Goal: Find specific page/section: Find specific page/section

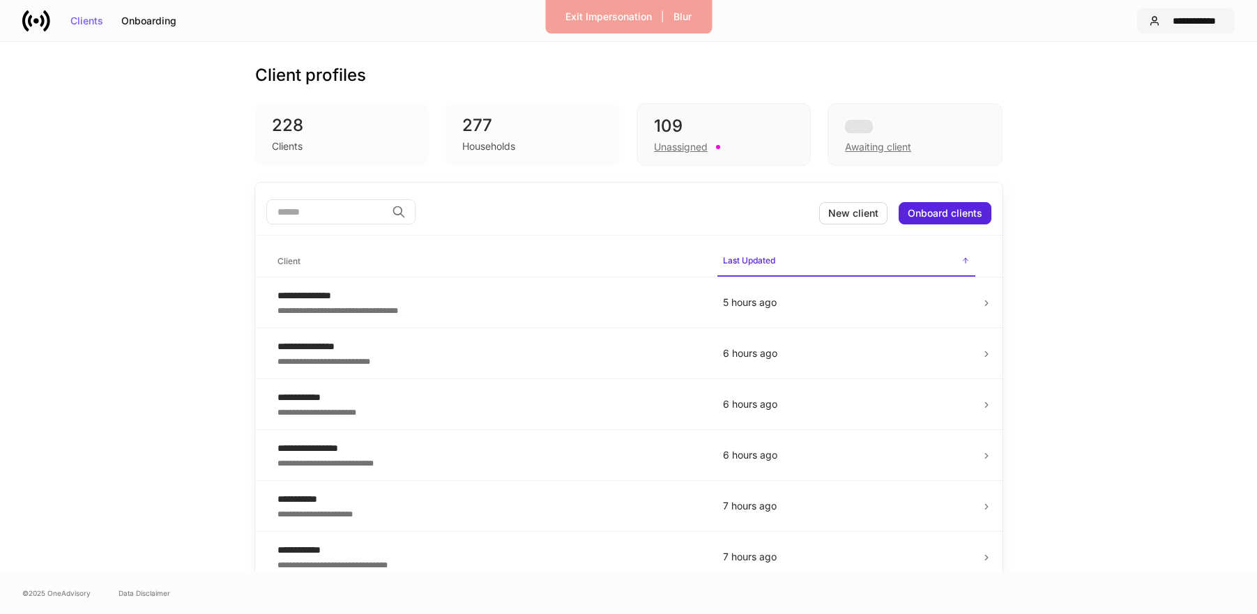
click at [1207, 17] on div "**********" at bounding box center [1194, 21] width 57 height 10
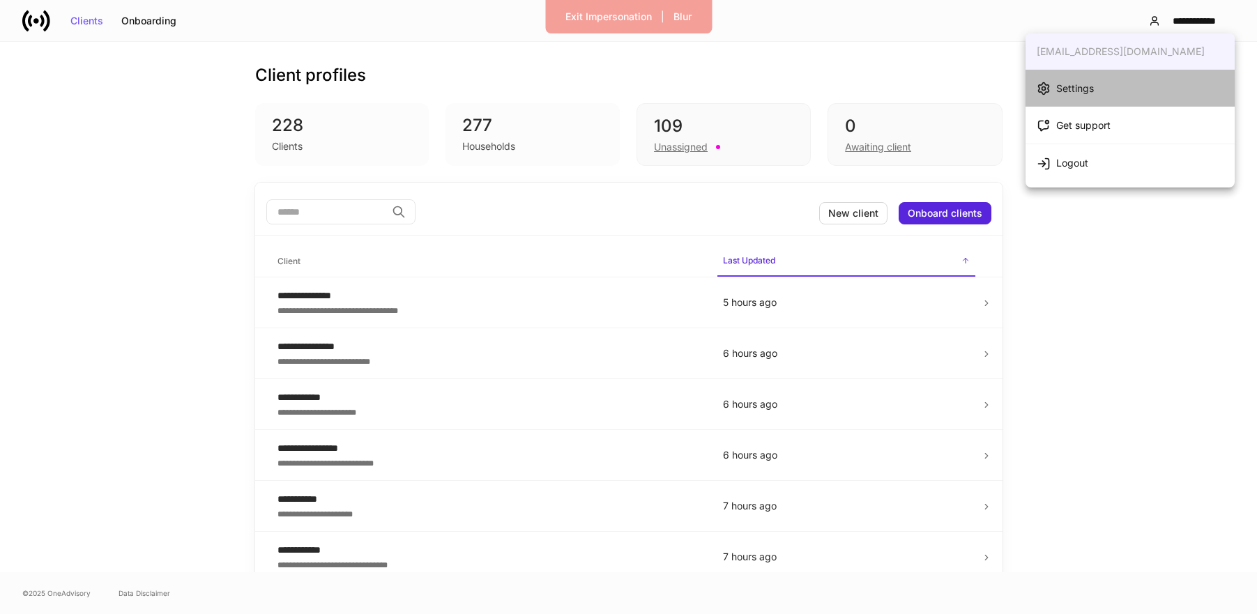
click at [1102, 83] on li "Settings" at bounding box center [1130, 88] width 209 height 37
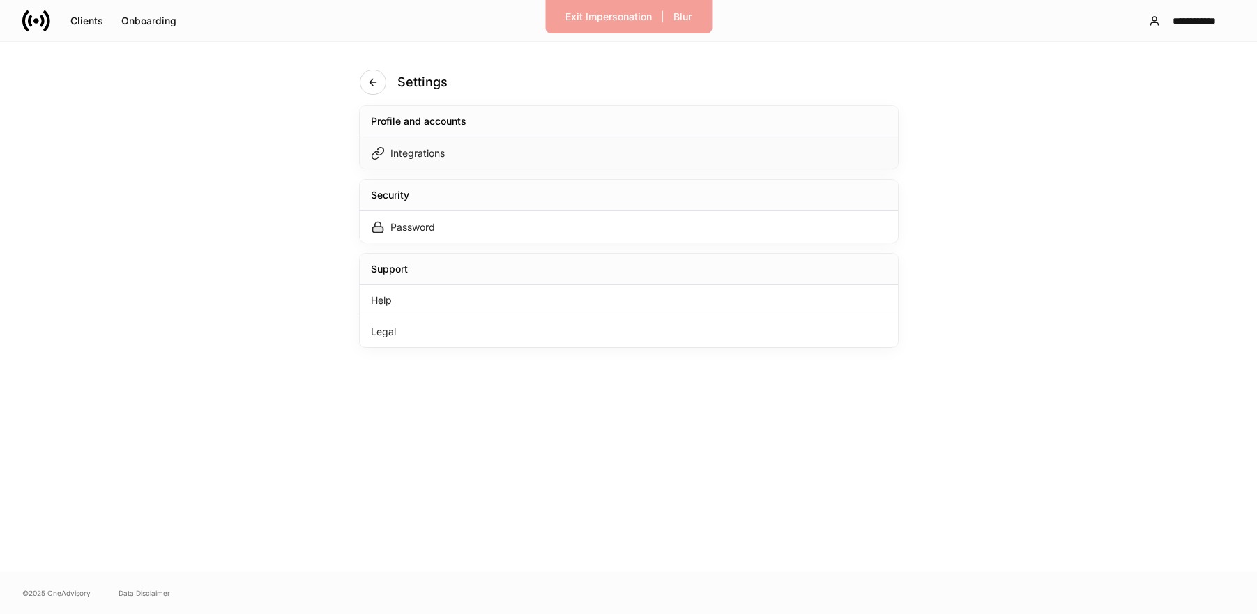
click at [493, 153] on div "Integrations" at bounding box center [629, 152] width 538 height 31
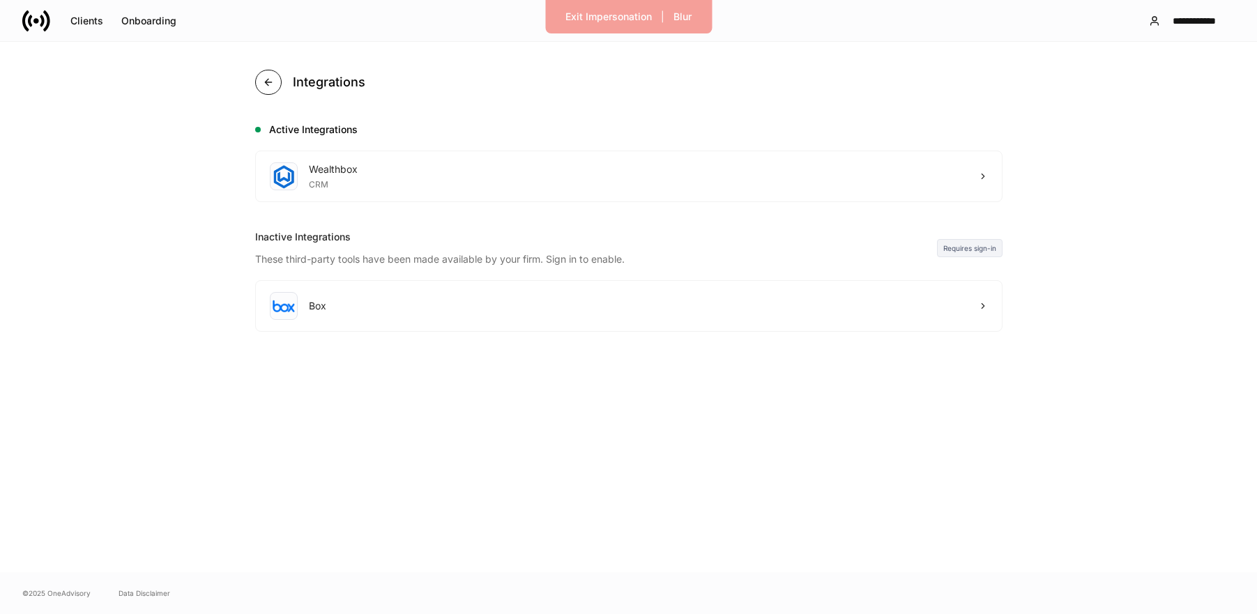
click at [273, 87] on button "button" at bounding box center [268, 82] width 26 height 25
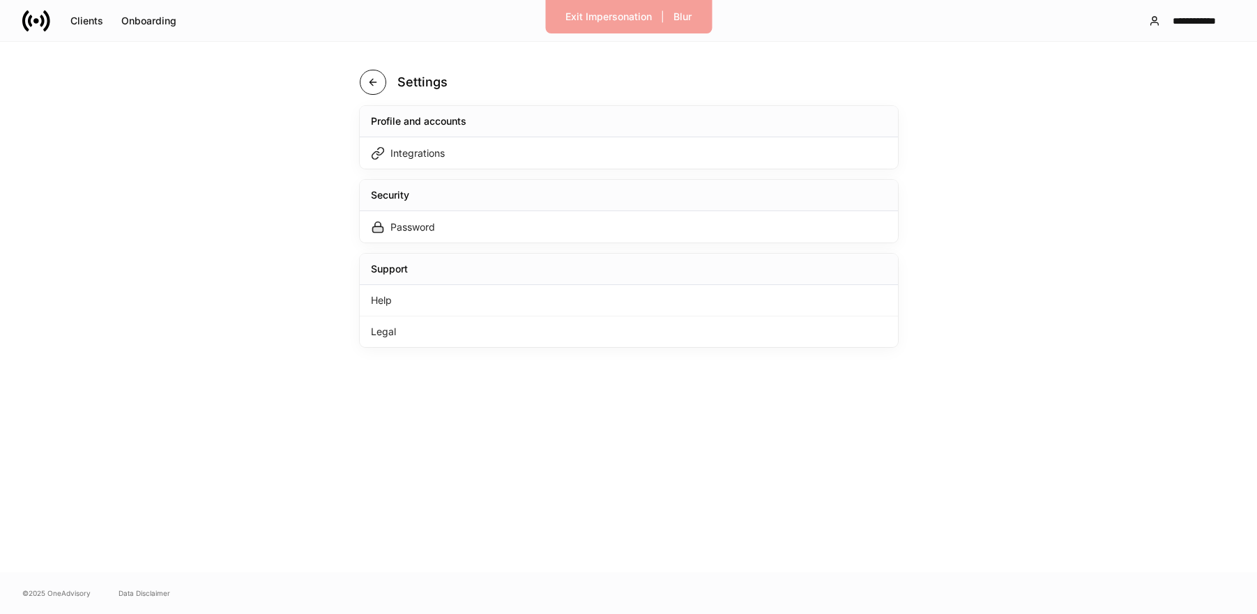
click at [384, 84] on button "button" at bounding box center [373, 82] width 26 height 25
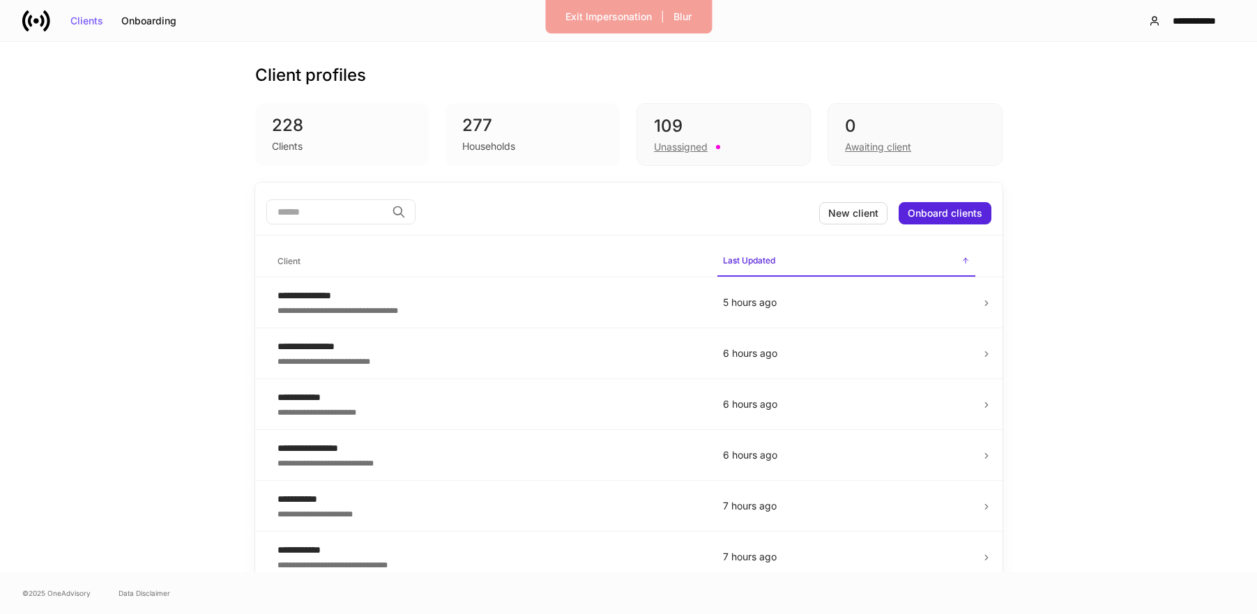
click at [349, 203] on input "search" at bounding box center [326, 211] width 120 height 25
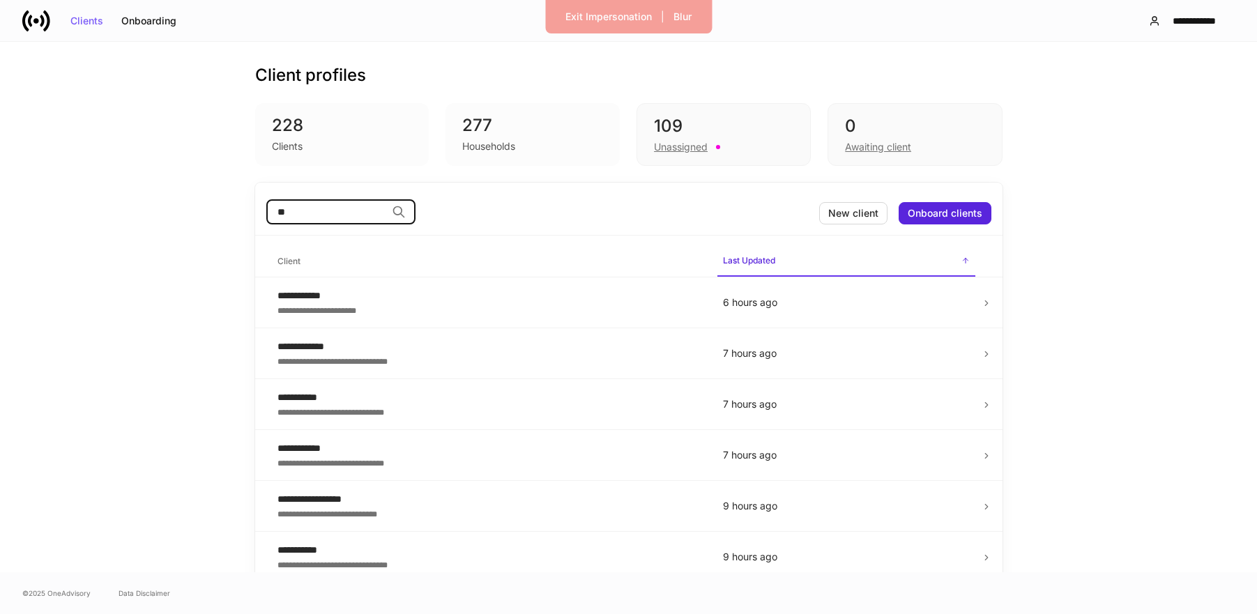
type input "*"
click at [874, 149] on div "Awaiting client" at bounding box center [878, 147] width 66 height 14
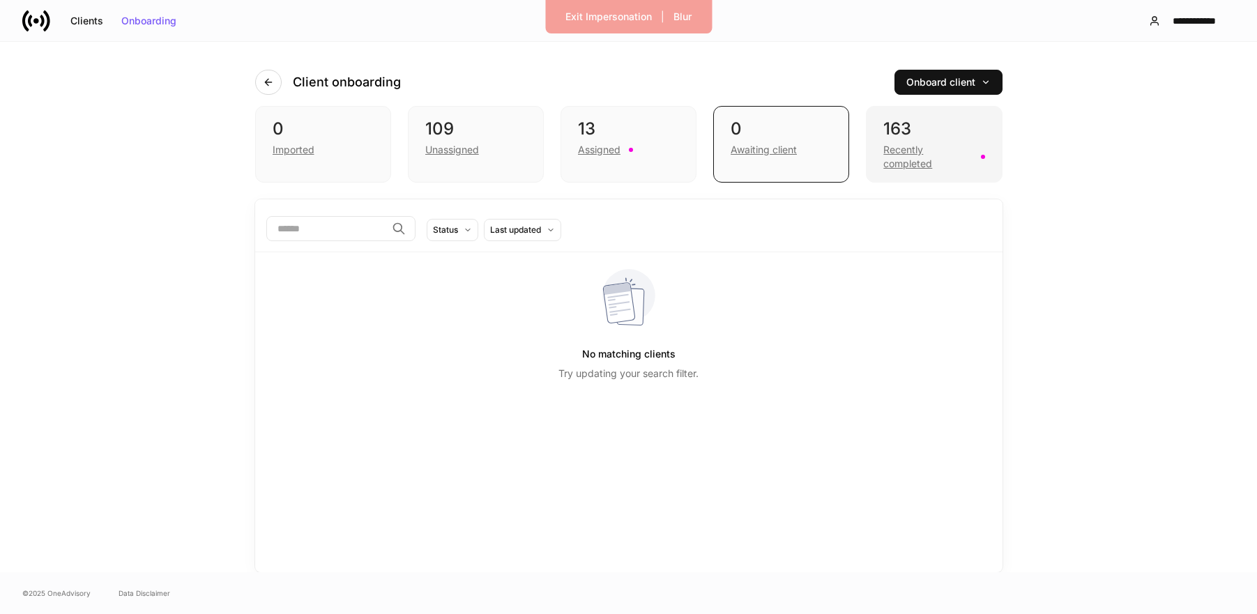
click at [904, 149] on div "Recently completed" at bounding box center [928, 157] width 89 height 28
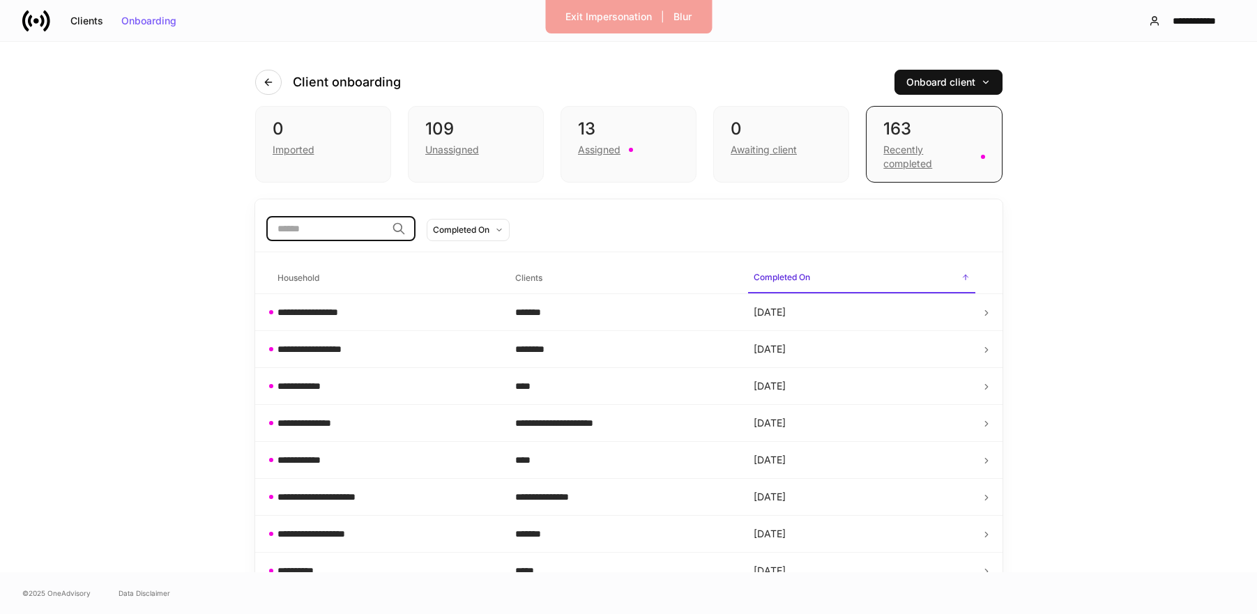
click at [331, 234] on input "search" at bounding box center [326, 228] width 120 height 25
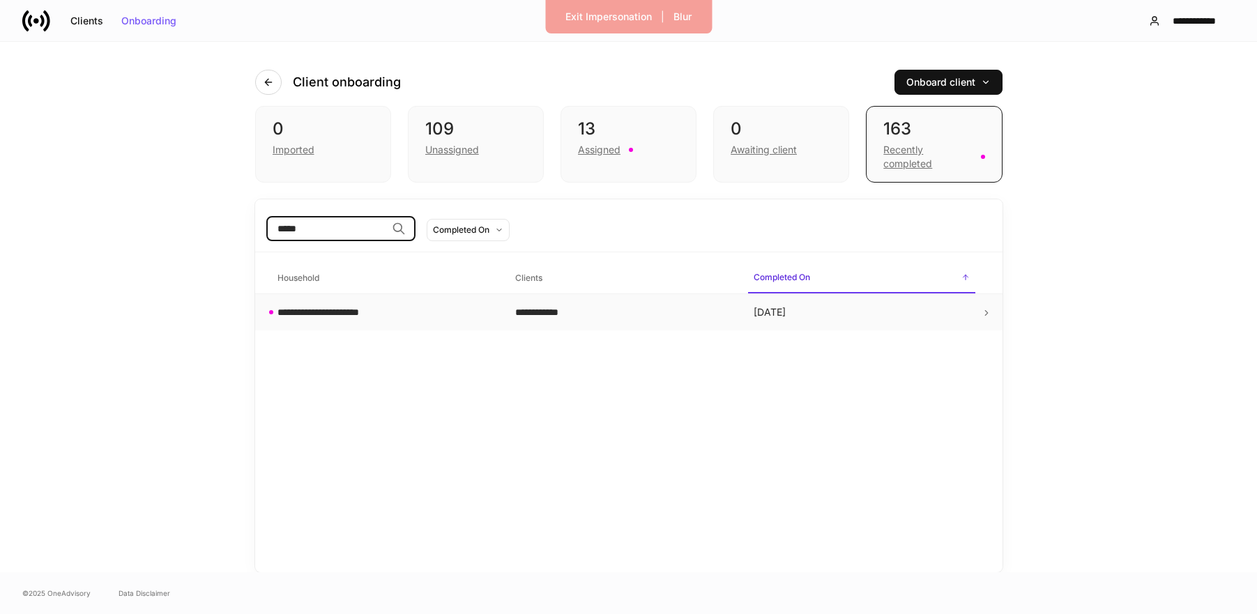
type input "*****"
click at [415, 303] on td "**********" at bounding box center [385, 312] width 238 height 37
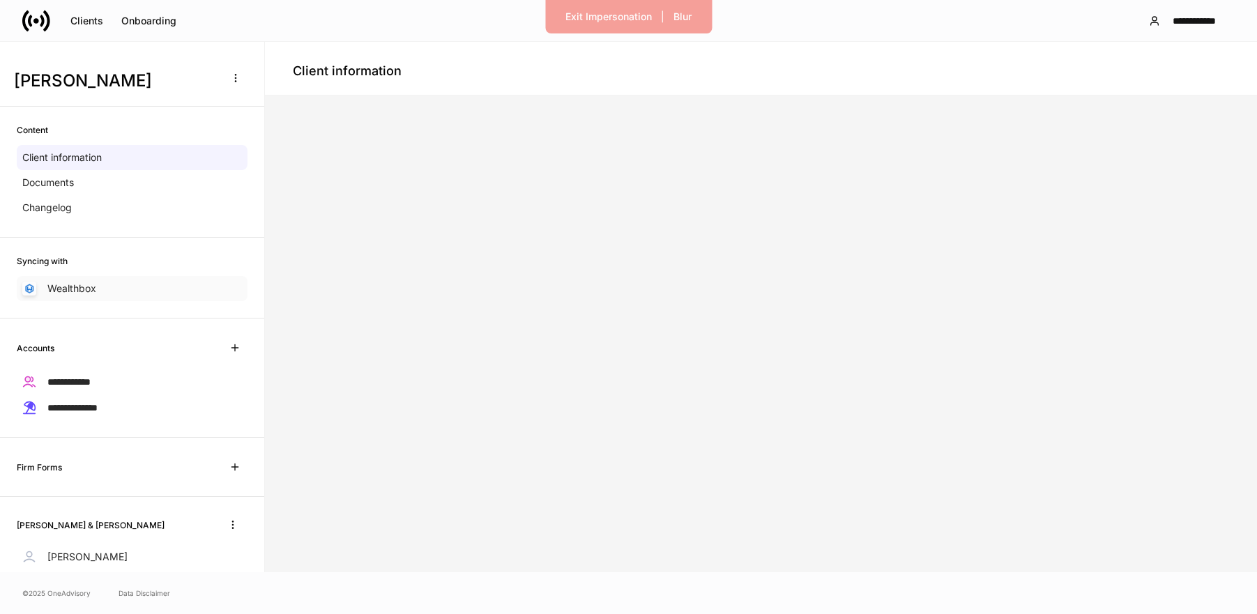
click at [56, 296] on p "Wealthbox" at bounding box center [71, 289] width 49 height 14
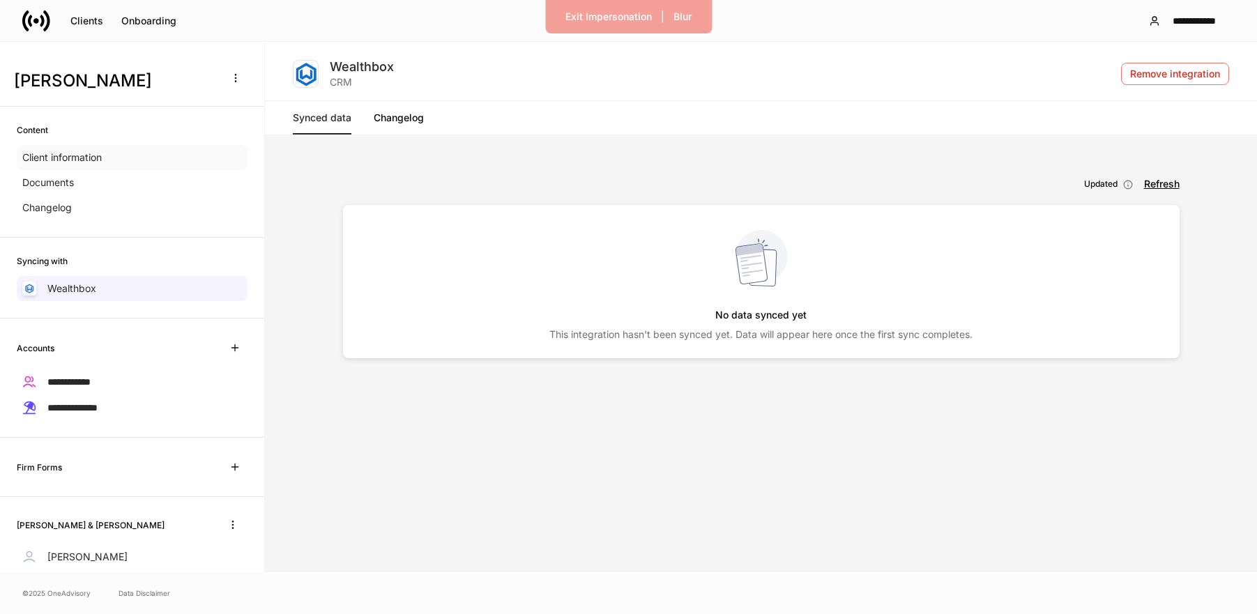
click at [67, 165] on div "Client information" at bounding box center [132, 157] width 231 height 25
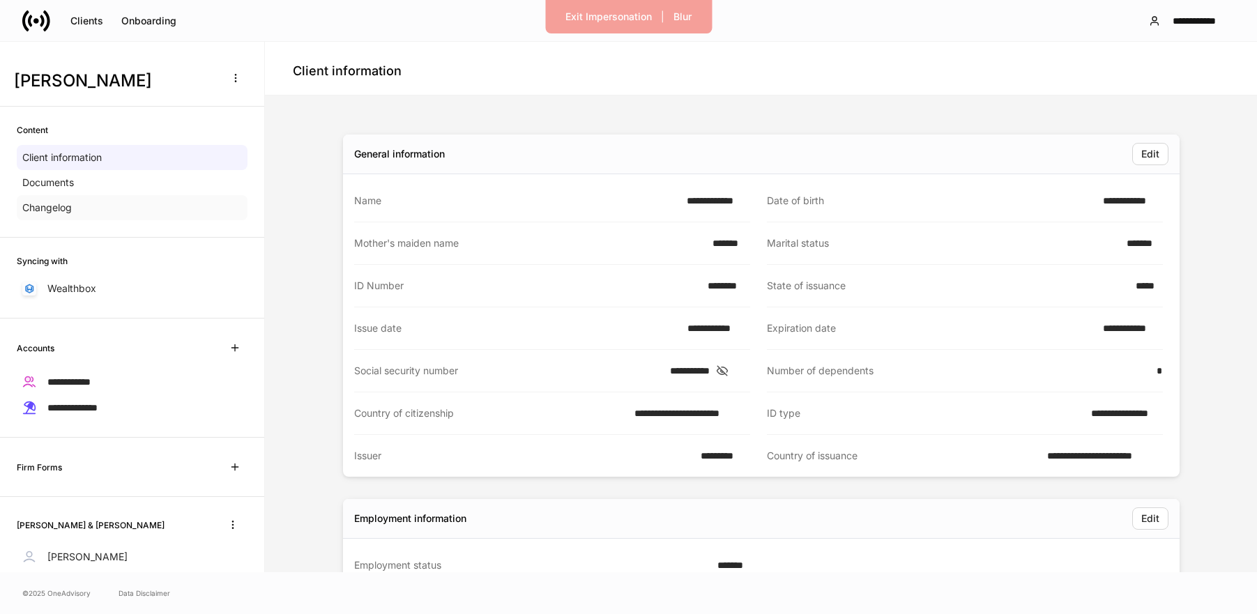
click at [61, 211] on p "Changelog" at bounding box center [47, 208] width 50 height 14
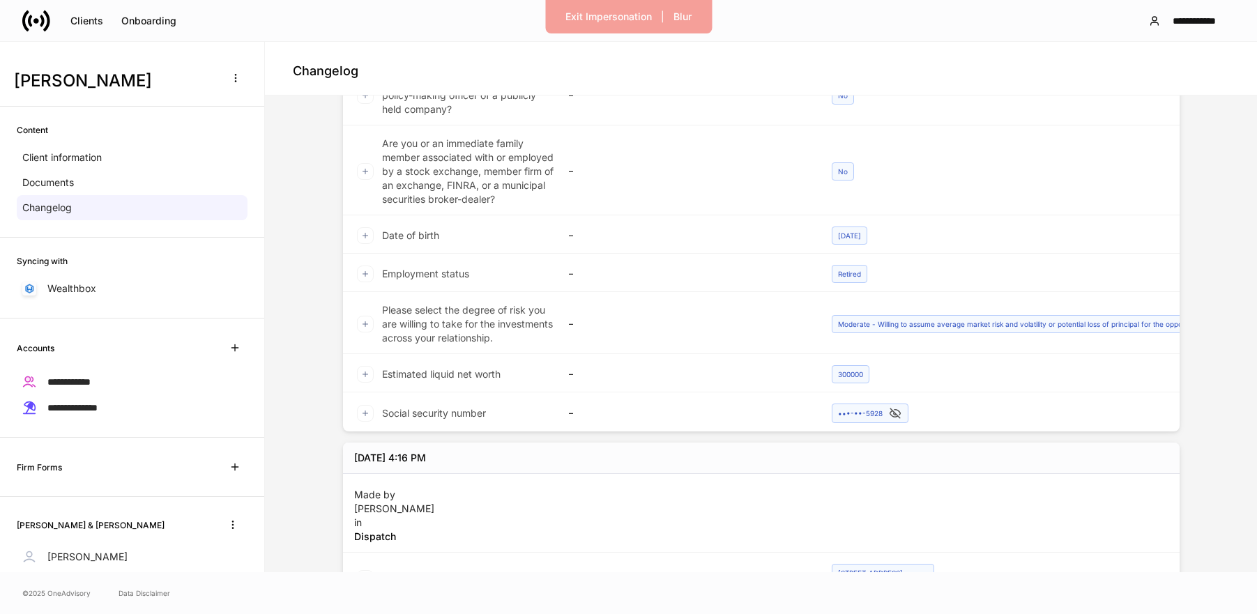
scroll to position [461, 0]
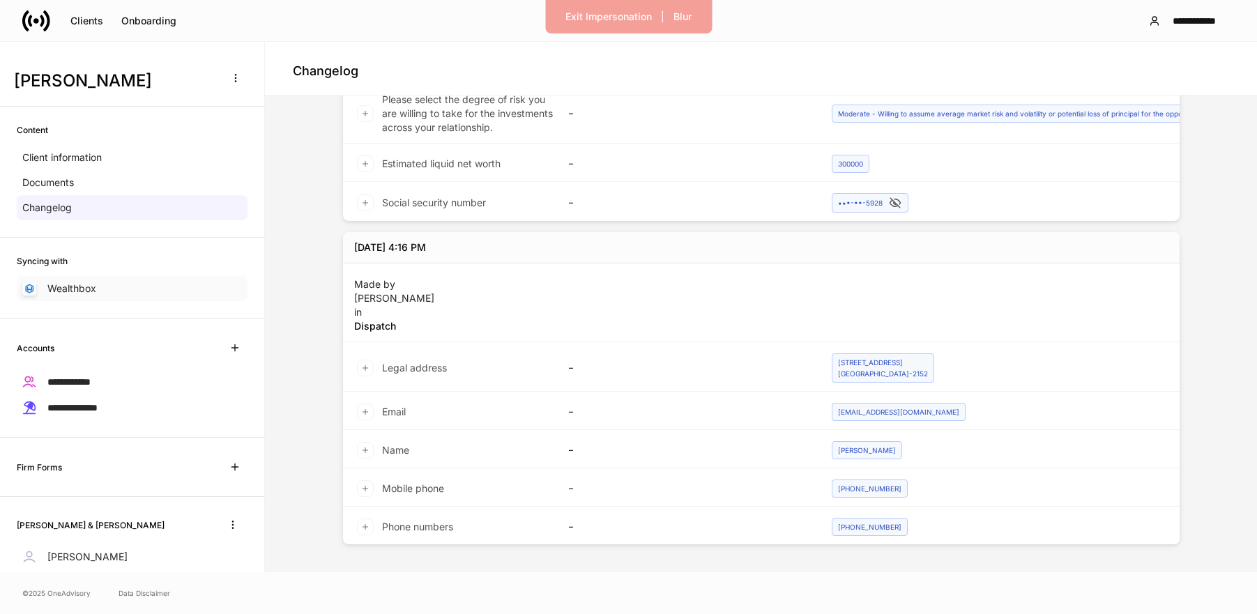
click at [75, 284] on p "Wealthbox" at bounding box center [71, 289] width 49 height 14
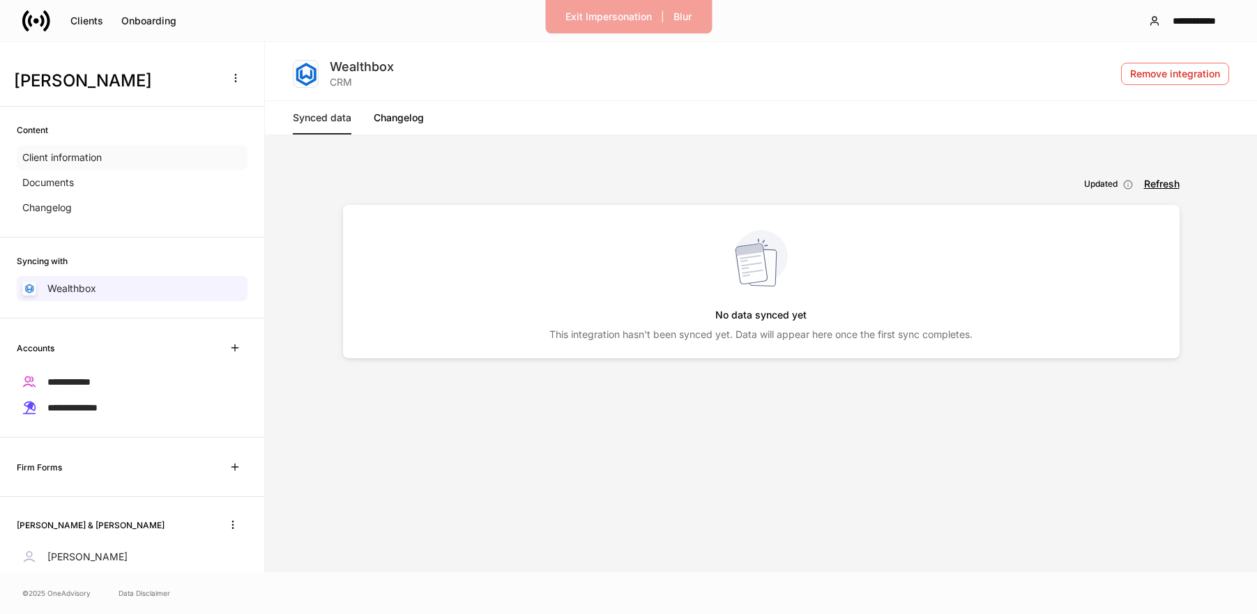
click at [53, 153] on p "Client information" at bounding box center [61, 158] width 79 height 14
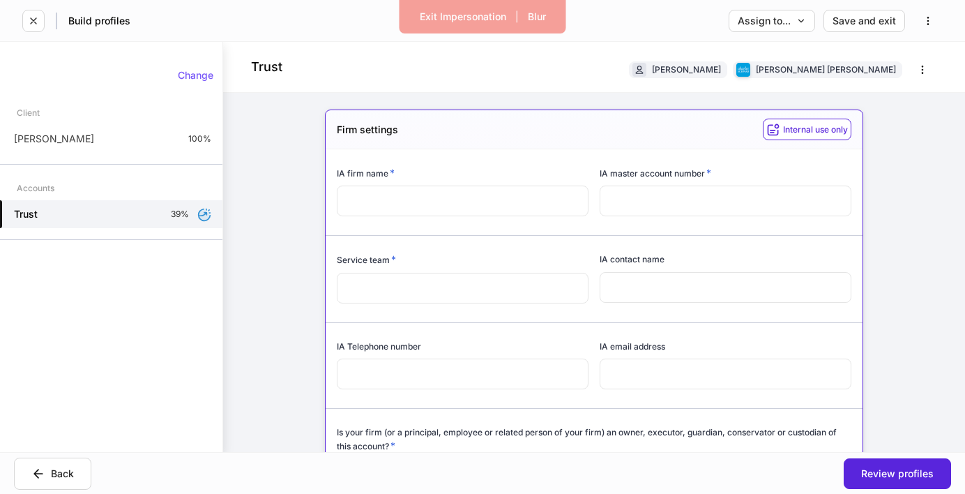
scroll to position [1047, 0]
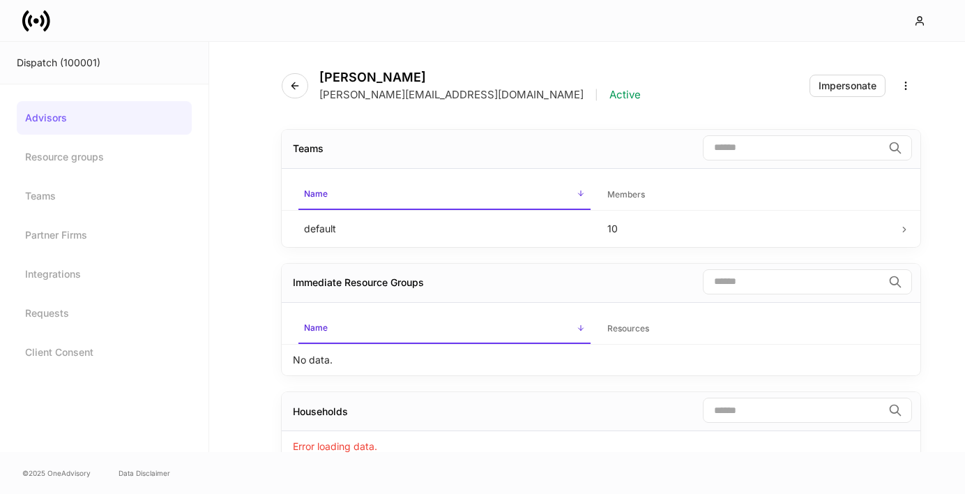
click at [35, 20] on icon at bounding box center [36, 21] width 6 height 6
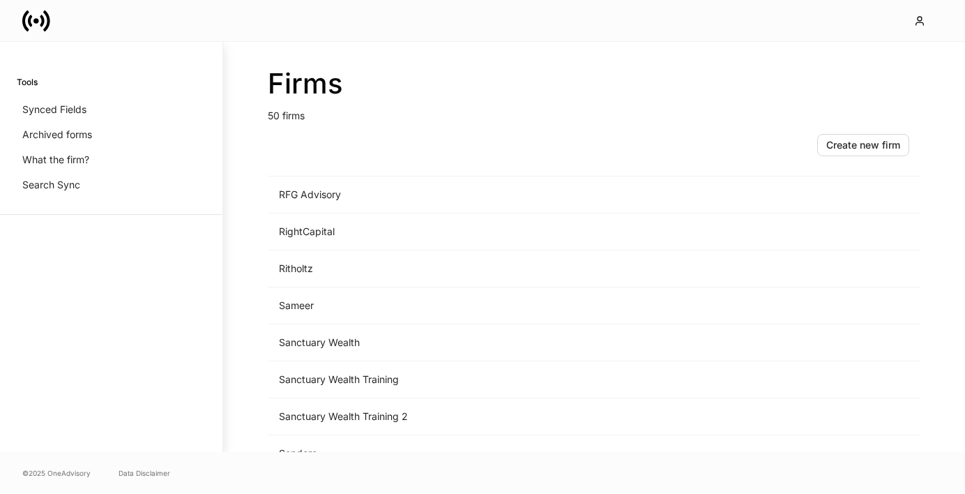
scroll to position [1545, 0]
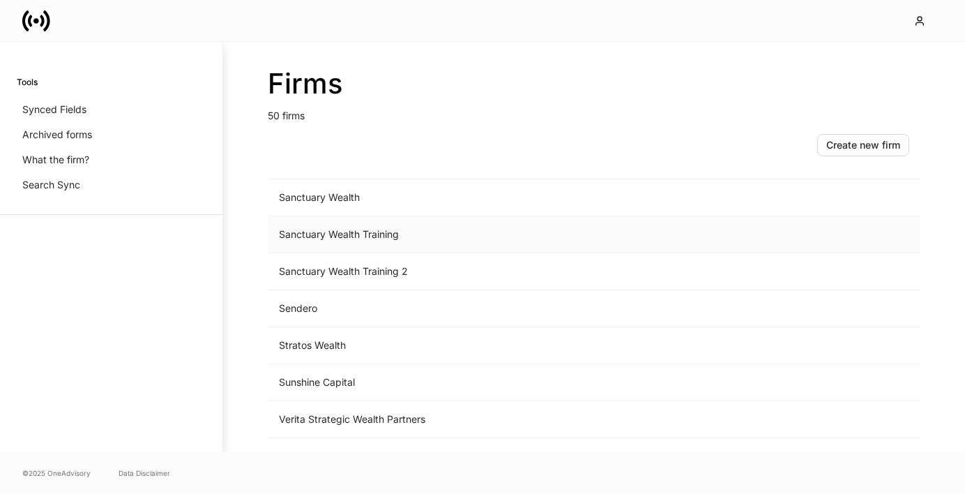
click at [333, 238] on td "Sanctuary Wealth Training" at bounding box center [478, 234] width 421 height 37
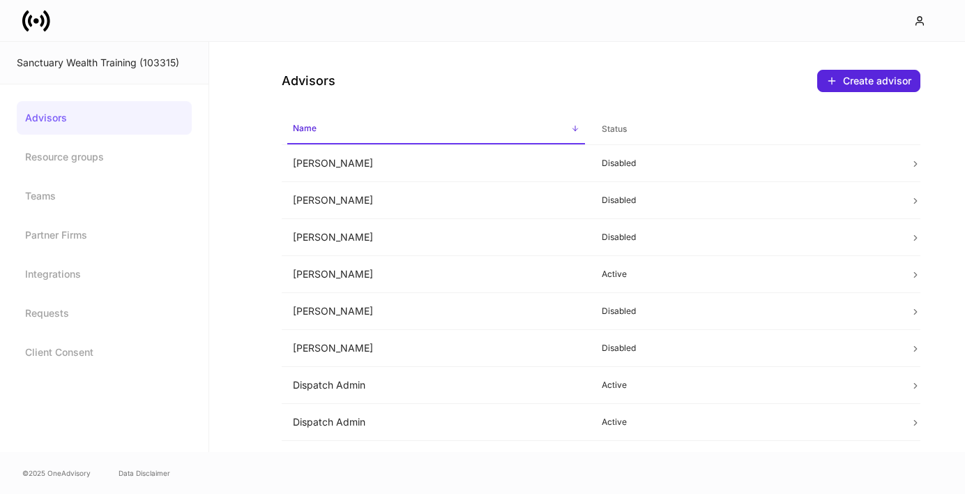
click at [46, 26] on icon at bounding box center [46, 20] width 7 height 21
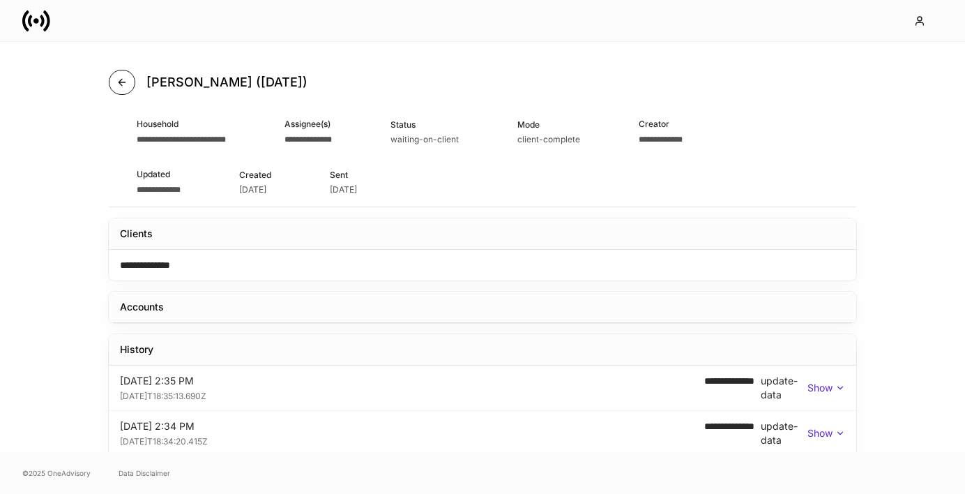
click at [109, 78] on button "button" at bounding box center [122, 82] width 26 height 25
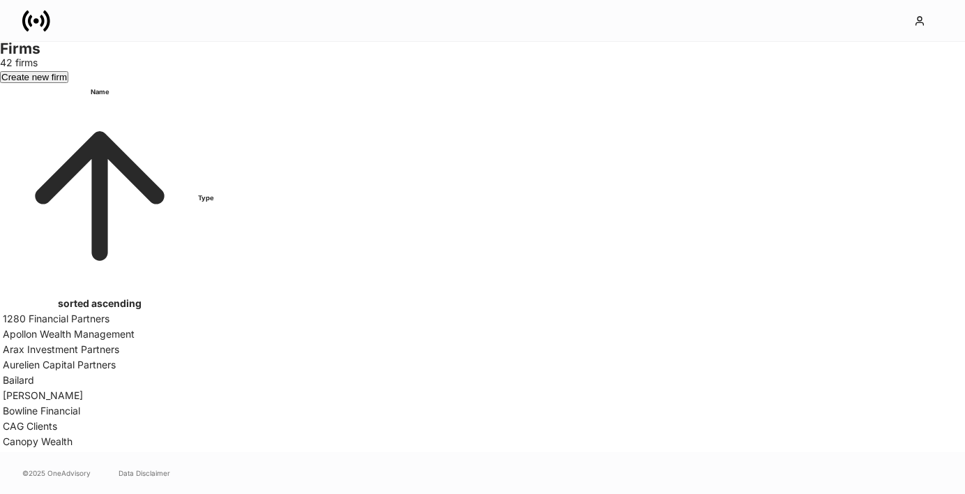
click at [46, 21] on icon at bounding box center [36, 21] width 28 height 28
click at [197, 312] on td "1280 Financial Partners" at bounding box center [100, 319] width 194 height 14
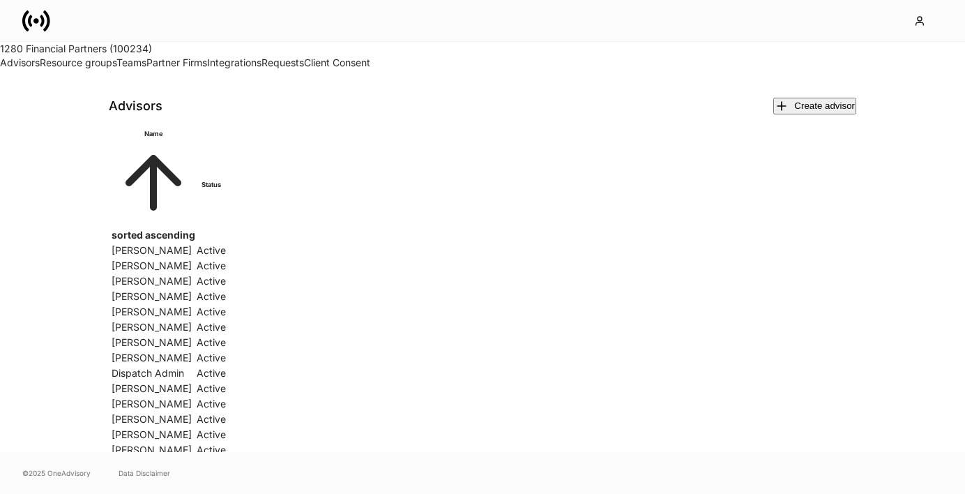
click at [47, 27] on icon at bounding box center [46, 20] width 7 height 21
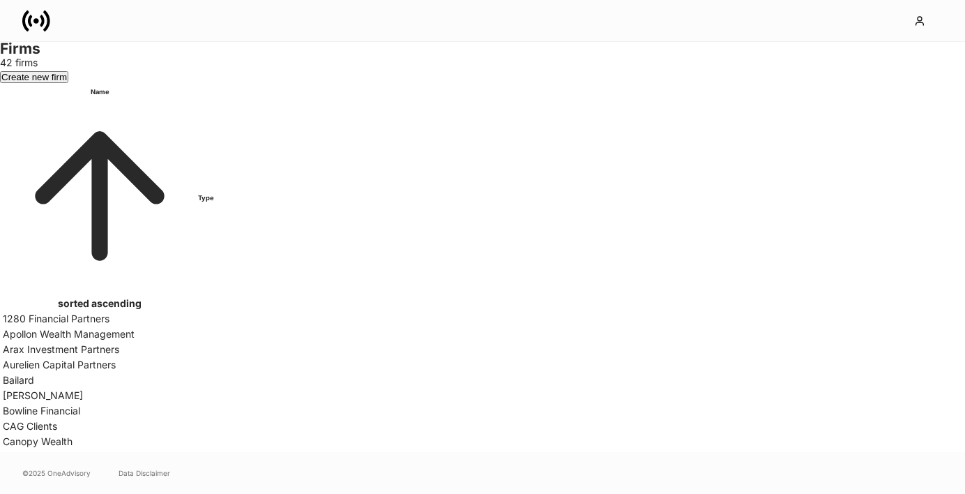
scroll to position [333, 0]
